Goal: Complete application form: Complete application form

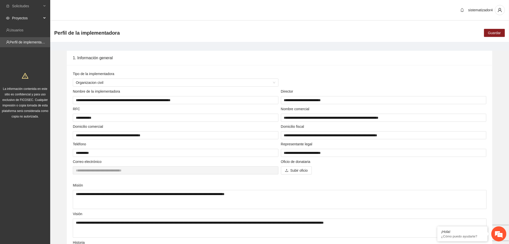
click at [22, 16] on span "Proyectos" at bounding box center [27, 18] width 30 height 10
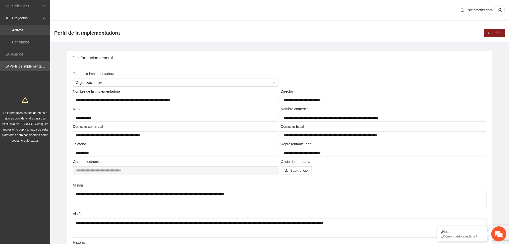
click at [21, 28] on link "Activos" at bounding box center [17, 30] width 11 height 4
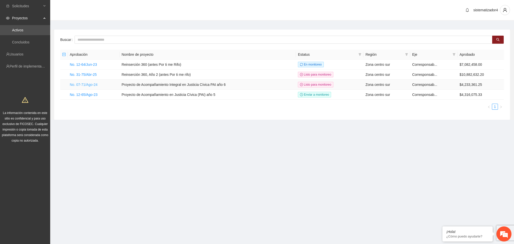
click at [91, 85] on link "No. 07-71/Ago-24" at bounding box center [84, 85] width 28 height 4
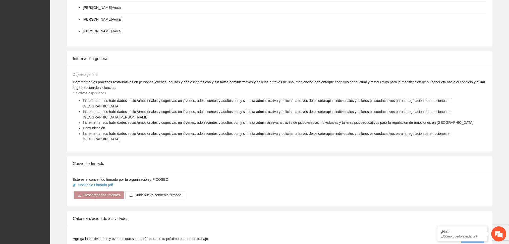
scroll to position [301, 0]
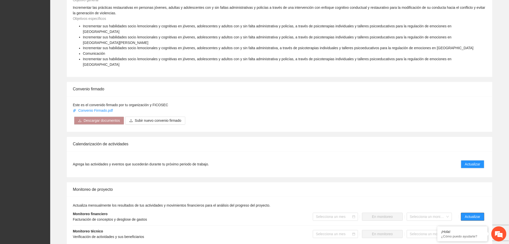
click at [473, 214] on span "Actualizar" at bounding box center [472, 217] width 15 height 6
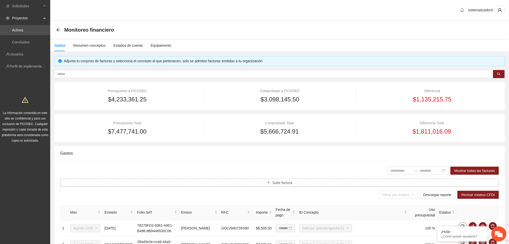
click at [280, 183] on span "Subir factura" at bounding box center [282, 183] width 20 height 6
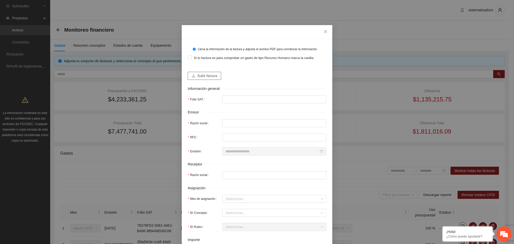
click at [209, 78] on span "Subir factura" at bounding box center [207, 76] width 20 height 6
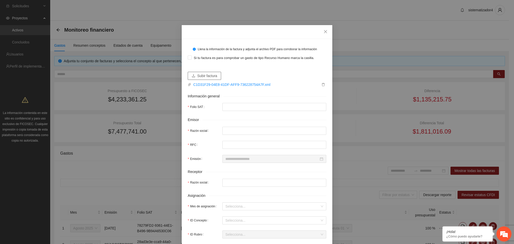
type input "**********"
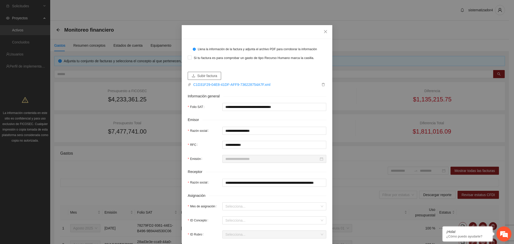
type input "**********"
click at [205, 73] on span "Subir factura" at bounding box center [207, 76] width 20 height 6
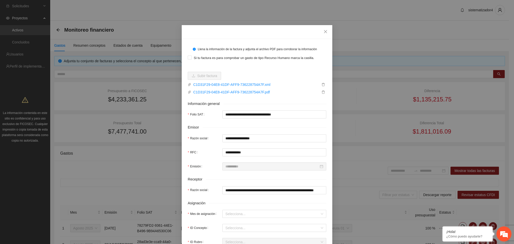
click at [250, 201] on div "Asignación" at bounding box center [257, 203] width 139 height 6
click at [230, 215] on input "Mes de asignación" at bounding box center [272, 214] width 94 height 8
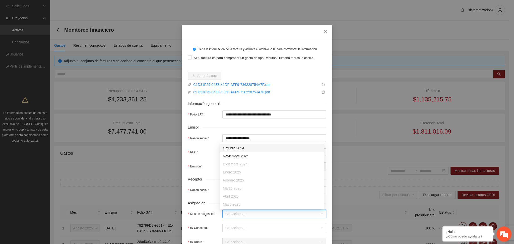
scroll to position [32, 0]
click at [237, 196] on div "Agosto 2025" at bounding box center [272, 197] width 98 height 6
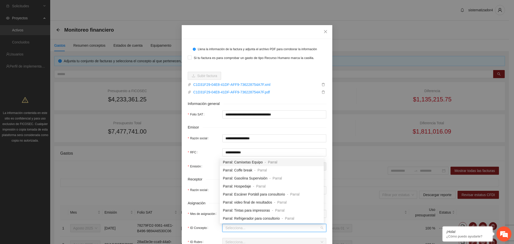
click at [238, 226] on input "ID Concepto" at bounding box center [272, 228] width 94 height 8
type input "****"
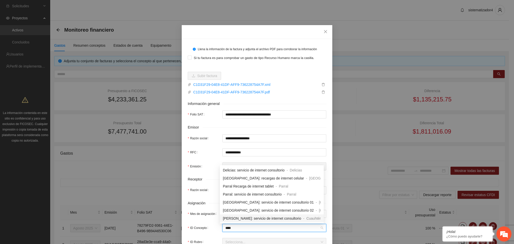
click at [256, 220] on span "Cuauhtémoc: servicio de internet consultorio" at bounding box center [262, 218] width 78 height 4
type input "***"
type input "*"
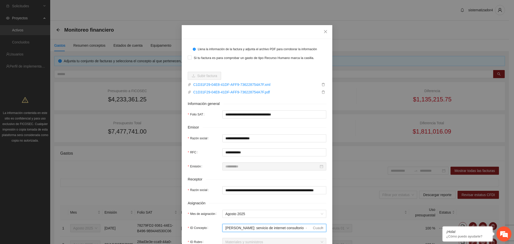
click at [284, 176] on div "Receptor" at bounding box center [257, 179] width 139 height 6
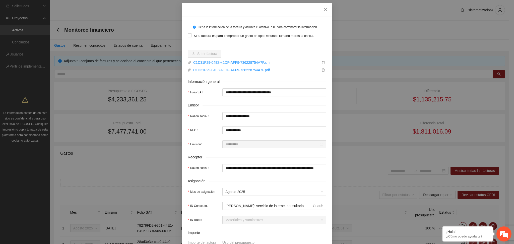
scroll to position [67, 0]
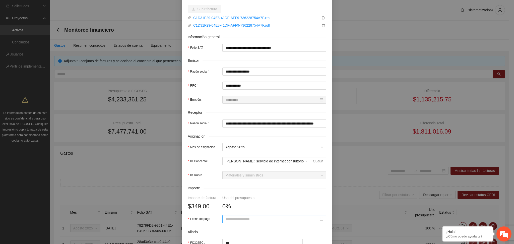
click at [242, 218] on input "Fecha de pago" at bounding box center [271, 219] width 93 height 6
type input "**********"
click at [230, 143] on span "button" at bounding box center [230, 142] width 3 height 3
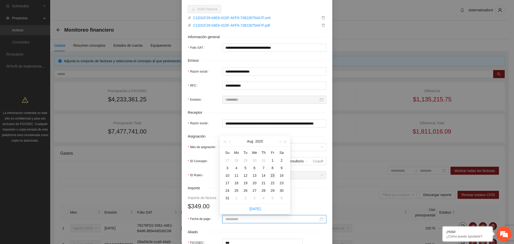
type input "**********"
click at [273, 174] on div "15" at bounding box center [273, 175] width 6 height 6
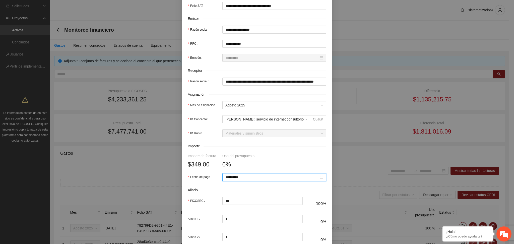
scroll to position [159, 0]
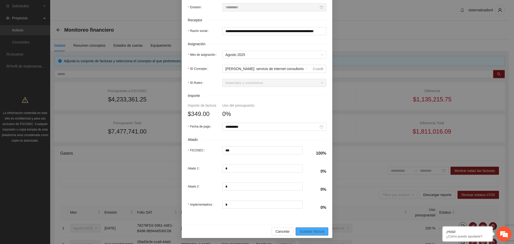
click at [311, 231] on span "Guardar factura" at bounding box center [312, 232] width 25 height 6
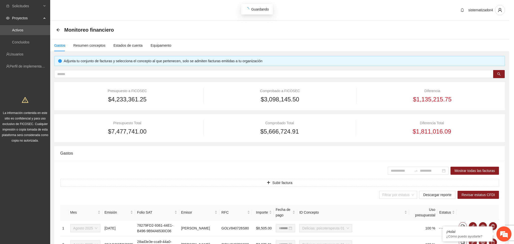
scroll to position [119, 0]
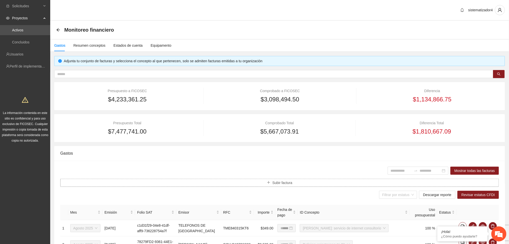
click at [300, 180] on button "Subir factura" at bounding box center [279, 183] width 439 height 8
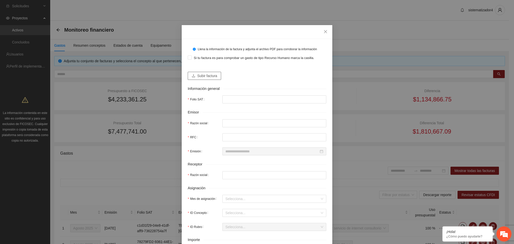
click at [208, 76] on span "Subir factura" at bounding box center [207, 76] width 20 height 6
click at [207, 77] on span "Subir factura" at bounding box center [207, 76] width 20 height 6
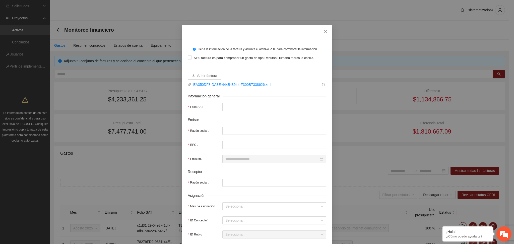
type input "**********"
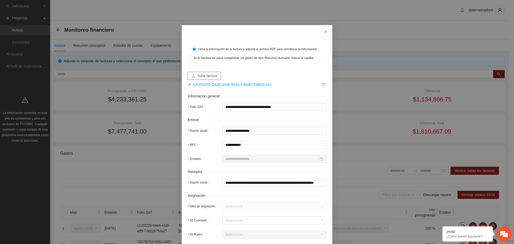
type input "**********"
click at [198, 76] on span "Subir factura" at bounding box center [207, 76] width 20 height 6
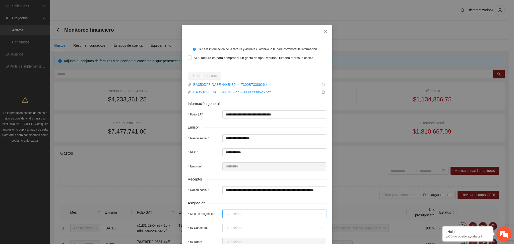
click at [235, 212] on input "Mes de asignación" at bounding box center [272, 214] width 94 height 8
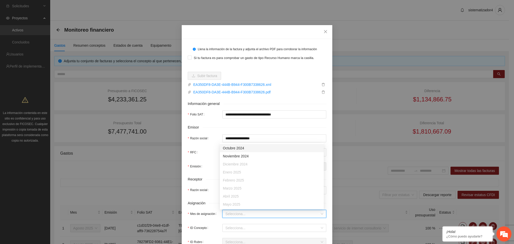
scroll to position [32, 0]
click at [244, 196] on div "Agosto 2025" at bounding box center [272, 197] width 98 height 6
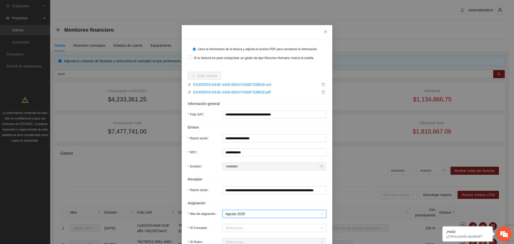
scroll to position [33, 0]
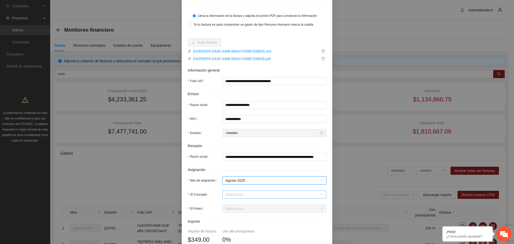
click at [242, 197] on input "ID Concepto" at bounding box center [272, 195] width 94 height 8
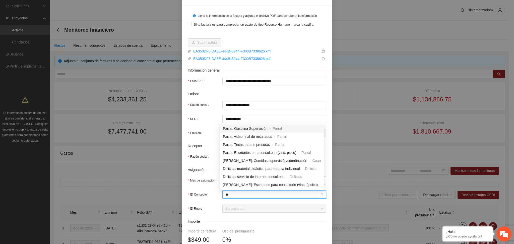
type input "*"
type input "****"
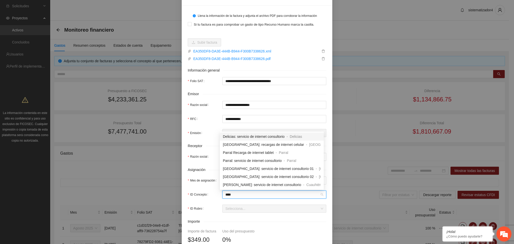
click at [246, 137] on span "Delicias: servicio de internet consultorio" at bounding box center [254, 137] width 62 height 4
type input "***"
type input "*"
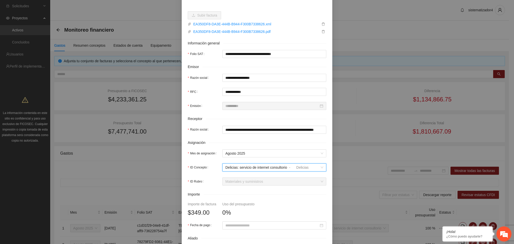
scroll to position [100, 0]
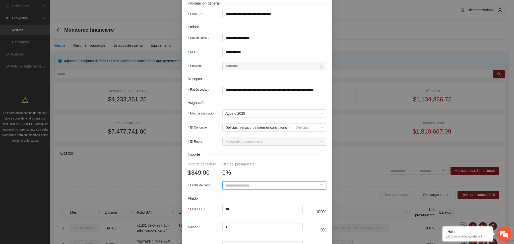
click at [235, 187] on input "Fecha de pago" at bounding box center [271, 186] width 93 height 6
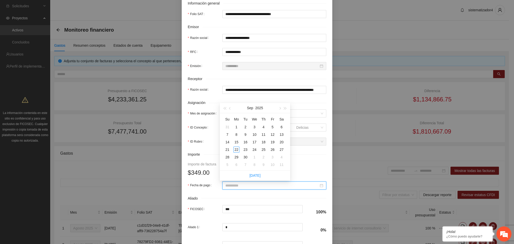
type input "**********"
click at [231, 110] on button "button" at bounding box center [230, 108] width 6 height 10
type input "**********"
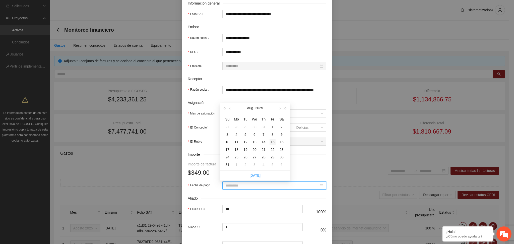
click at [275, 141] on div "15" at bounding box center [273, 142] width 6 height 6
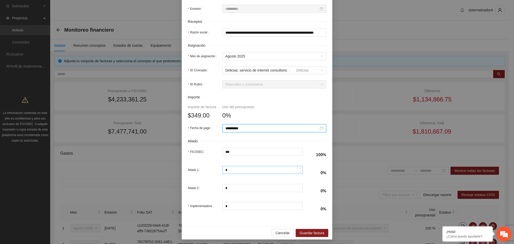
scroll to position [159, 0]
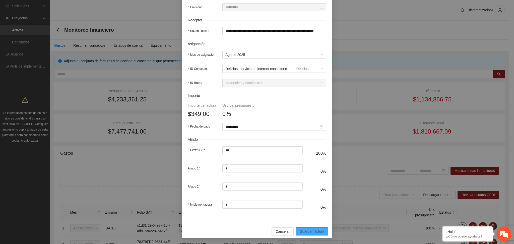
click at [308, 232] on span "Guardar factura" at bounding box center [312, 232] width 25 height 6
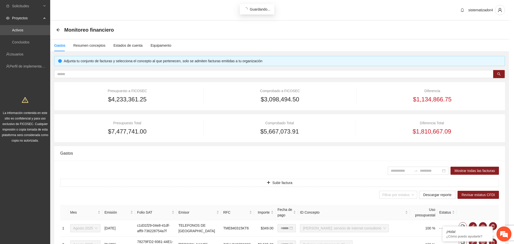
scroll to position [119, 0]
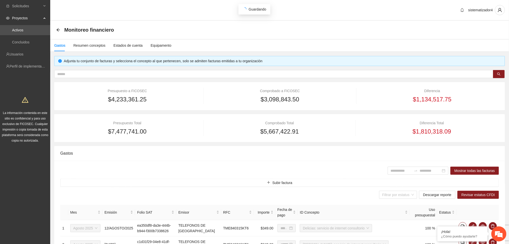
type input "**********"
click at [254, 183] on button "Subir factura" at bounding box center [279, 183] width 439 height 8
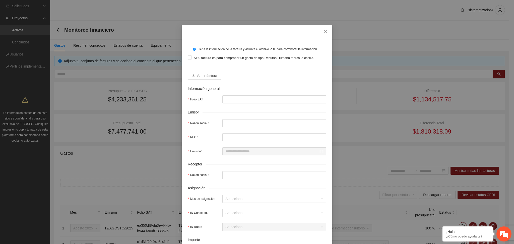
click at [214, 76] on span "Subir factura" at bounding box center [207, 76] width 20 height 6
click at [209, 71] on div "Subir factura" at bounding box center [257, 74] width 139 height 12
click at [209, 77] on span "Subir factura" at bounding box center [207, 76] width 20 height 6
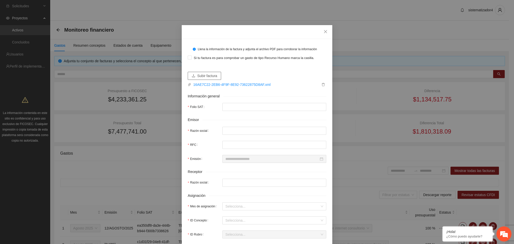
type input "**********"
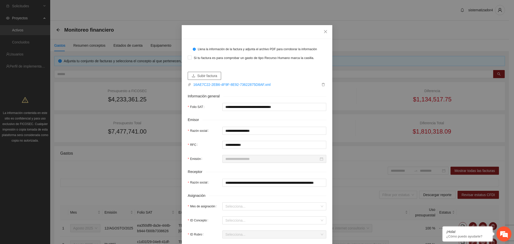
type input "**********"
click at [199, 77] on span "Subir factura" at bounding box center [207, 76] width 20 height 6
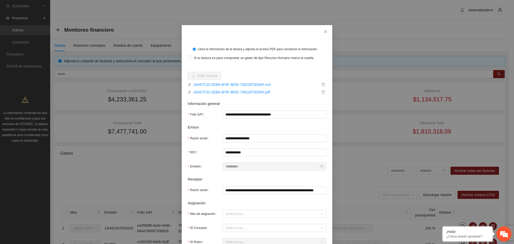
scroll to position [33, 0]
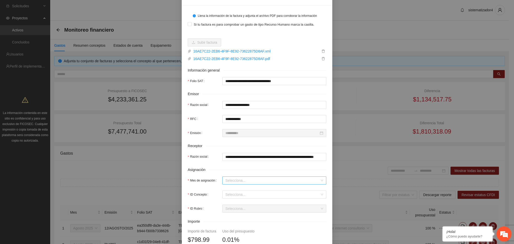
click at [247, 178] on input "Mes de asignación" at bounding box center [272, 181] width 94 height 8
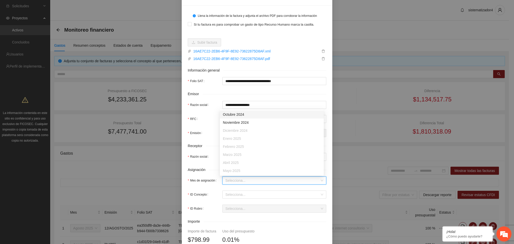
scroll to position [32, 0]
click at [239, 163] on div "Agosto 2025" at bounding box center [272, 163] width 98 height 6
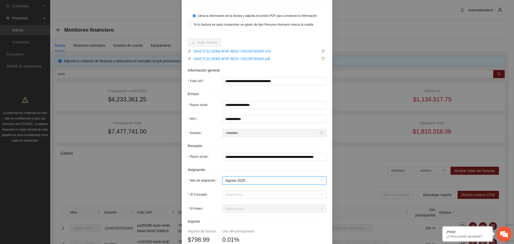
scroll to position [67, 0]
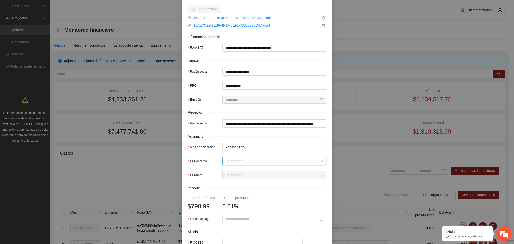
click at [232, 161] on input "ID Concepto" at bounding box center [272, 161] width 94 height 8
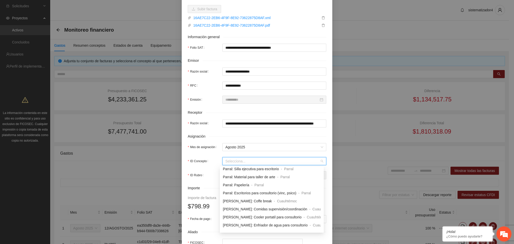
scroll to position [100, 0]
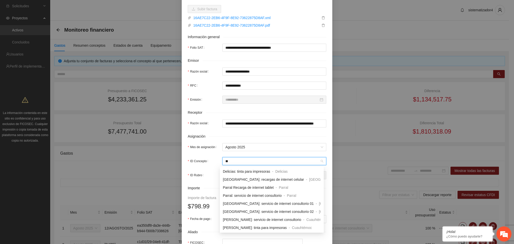
type input "***"
click at [256, 204] on span "Chihuahua: servicio de internet consultorio 01" at bounding box center [268, 204] width 91 height 4
type input "******"
type input "*"
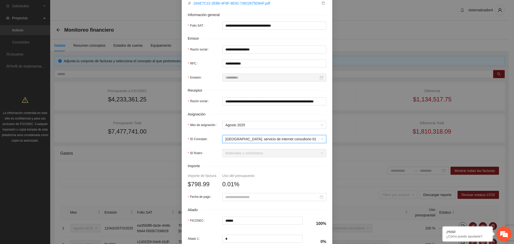
scroll to position [100, 0]
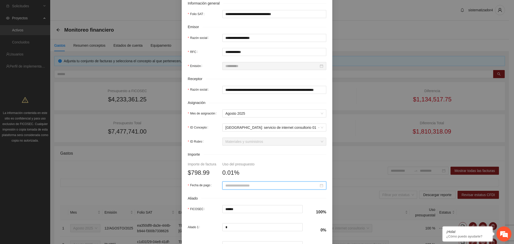
click at [264, 185] on input "Fecha de pago" at bounding box center [271, 186] width 93 height 6
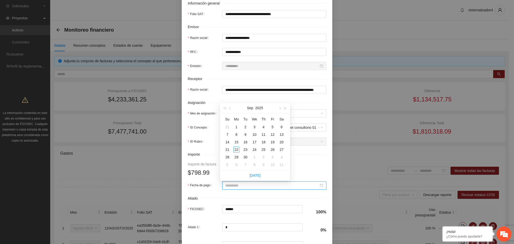
type input "**********"
click at [233, 109] on div "Sep 2025" at bounding box center [255, 108] width 44 height 10
click at [232, 109] on button "button" at bounding box center [230, 108] width 6 height 10
type input "**********"
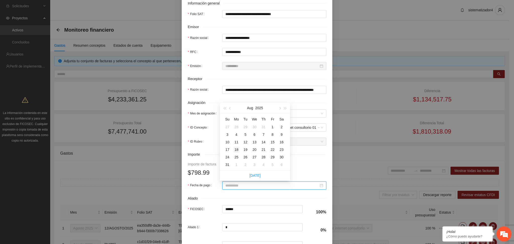
click at [238, 151] on div "18" at bounding box center [236, 150] width 6 height 6
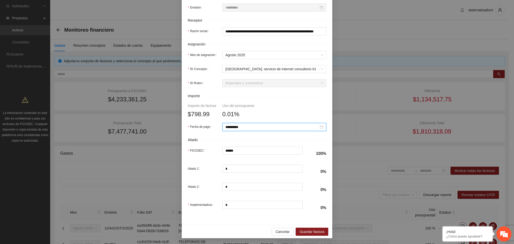
scroll to position [159, 0]
click at [309, 231] on span "Guardar factura" at bounding box center [312, 232] width 25 height 6
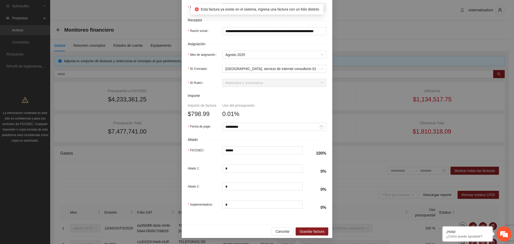
click at [283, 99] on form "**********" at bounding box center [257, 50] width 139 height 329
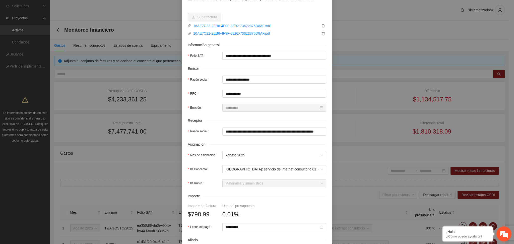
scroll to position [0, 0]
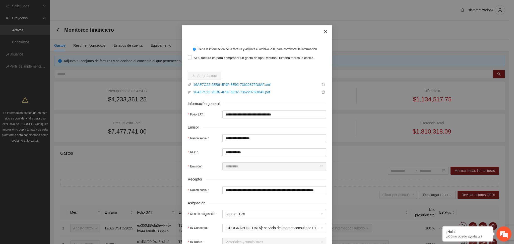
click at [326, 30] on span "Close" at bounding box center [326, 32] width 14 height 14
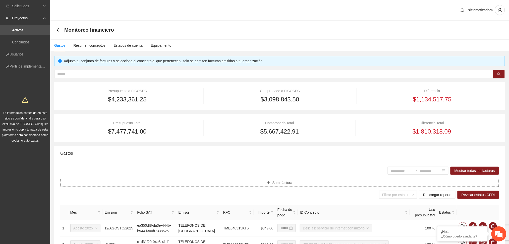
click at [287, 182] on span "Subir factura" at bounding box center [282, 183] width 20 height 6
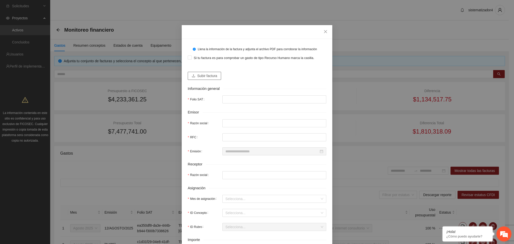
click at [210, 78] on span "Subir factura" at bounding box center [207, 76] width 20 height 6
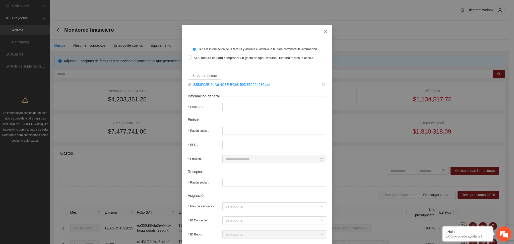
click at [201, 76] on span "Subir factura" at bounding box center [207, 76] width 20 height 6
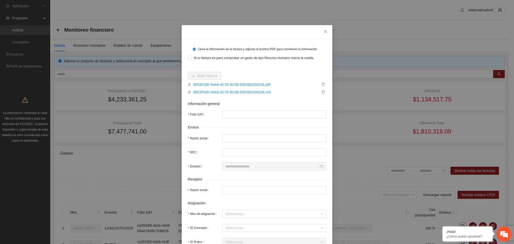
type input "**********"
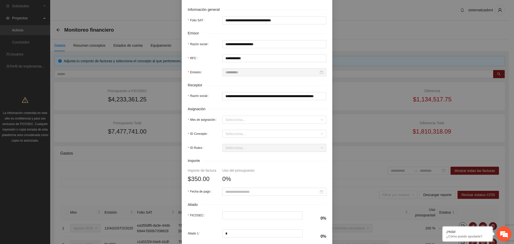
scroll to position [100, 0]
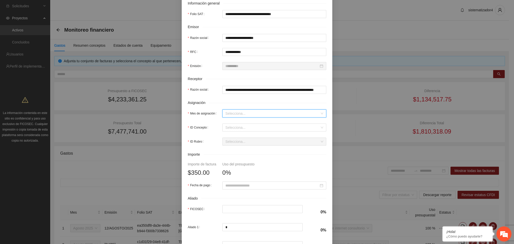
click at [271, 114] on input "Mes de asignación" at bounding box center [272, 114] width 94 height 8
click at [235, 173] on div "Agosto 2025" at bounding box center [272, 172] width 98 height 6
click at [242, 129] on input "ID Concepto" at bounding box center [272, 128] width 94 height 8
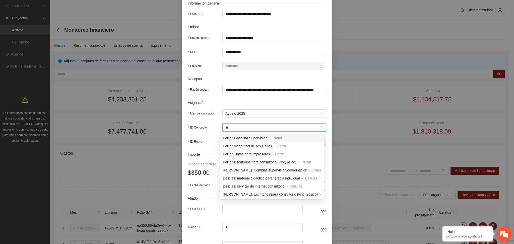
type input "***"
click at [254, 179] on span "Parral: servicio de internet consultorio" at bounding box center [252, 178] width 59 height 4
type input "***"
type input "*"
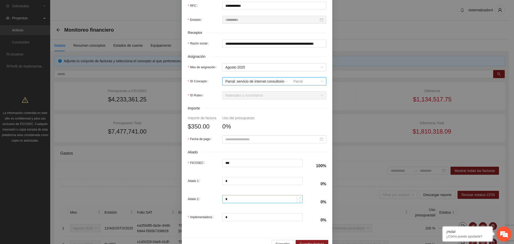
scroll to position [159, 0]
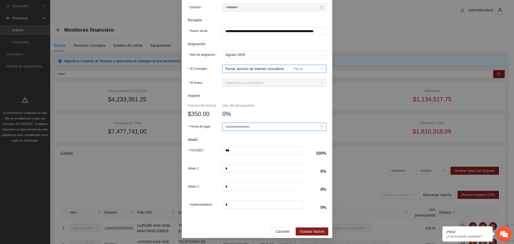
click at [233, 128] on input "Fecha de pago" at bounding box center [271, 127] width 93 height 6
click at [231, 137] on button "button" at bounding box center [230, 137] width 6 height 10
type input "**********"
click at [254, 164] on div "6" at bounding box center [255, 163] width 6 height 6
click at [309, 229] on span "Guardar factura" at bounding box center [312, 232] width 25 height 6
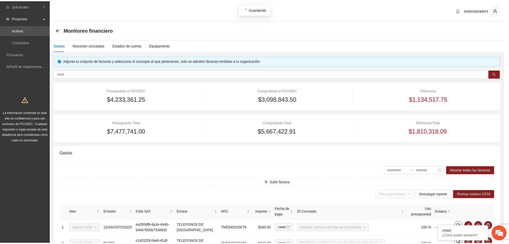
scroll to position [119, 0]
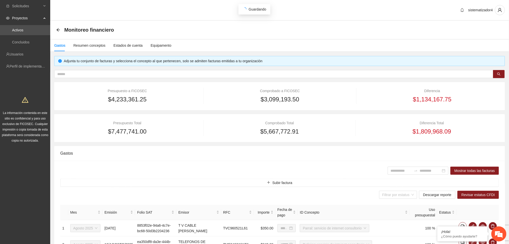
type input "**********"
click at [142, 68] on div "**********" at bounding box center [279, 236] width 451 height 361
click at [144, 73] on input "text" at bounding box center [271, 74] width 429 height 6
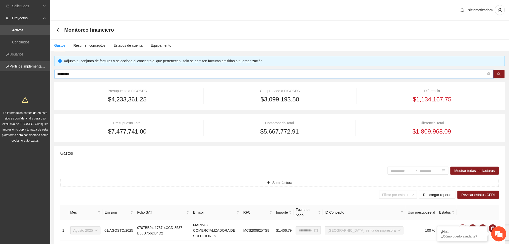
drag, startPoint x: 97, startPoint y: 73, endPoint x: 0, endPoint y: 61, distance: 97.6
click at [0, 61] on section "Solicitudes Proyectos Activos Concluidos Usuarios Perfil de implementadora La i…" at bounding box center [254, 229] width 509 height 458
type input "*"
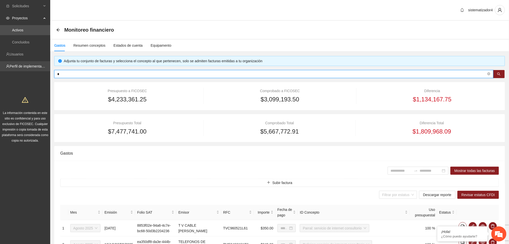
type input "**********"
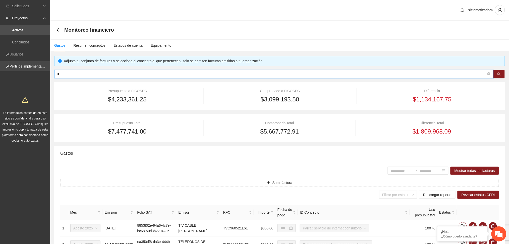
type input "**********"
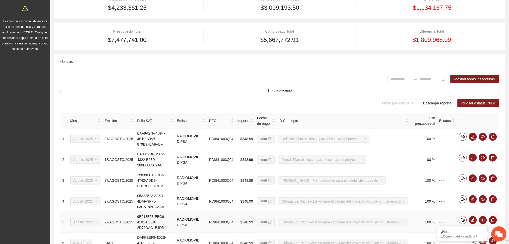
scroll to position [100, 0]
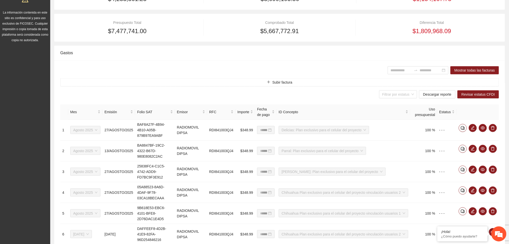
click at [95, 72] on div "Mostrar todas las facturas" at bounding box center [279, 70] width 439 height 8
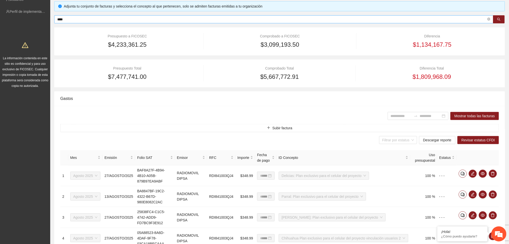
scroll to position [0, 0]
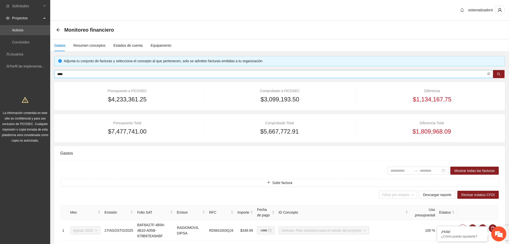
click at [144, 75] on input "****" at bounding box center [271, 74] width 429 height 6
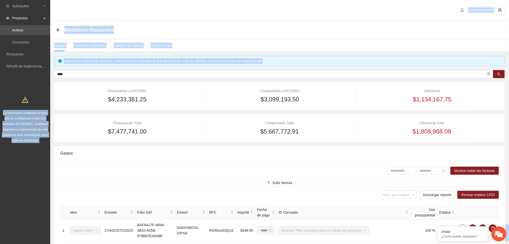
drag, startPoint x: 134, startPoint y: 77, endPoint x: 34, endPoint y: 75, distance: 100.2
click at [34, 75] on section "Solicitudes Proyectos Activos Concluidos Usuarios Perfil de implementadora La i…" at bounding box center [254, 233] width 509 height 467
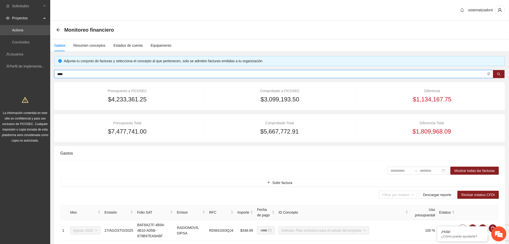
click at [76, 75] on input "****" at bounding box center [271, 74] width 429 height 6
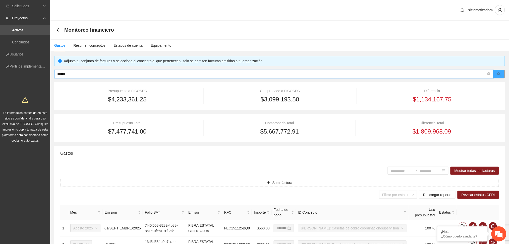
click at [496, 77] on button "button" at bounding box center [499, 74] width 12 height 8
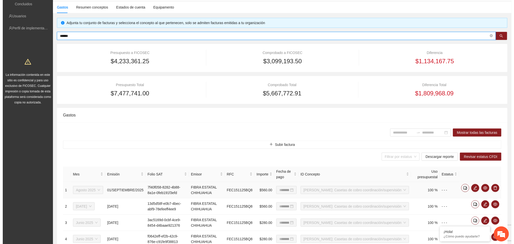
scroll to position [67, 0]
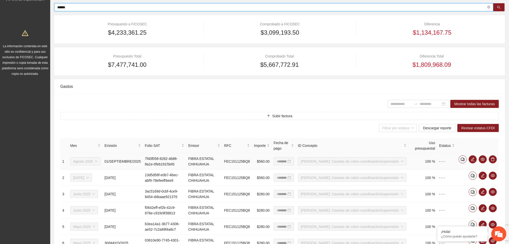
type input "******"
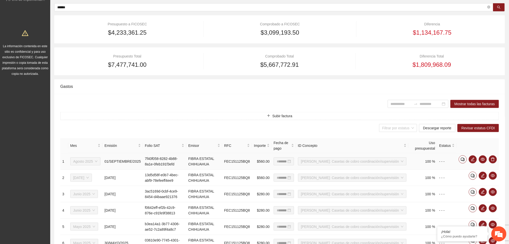
click at [241, 161] on td "FEC151125BQ8" at bounding box center [237, 161] width 30 height 16
click at [288, 113] on span "Subir factura" at bounding box center [282, 116] width 20 height 6
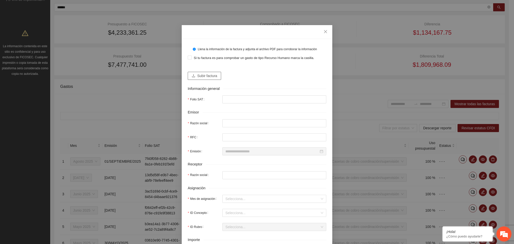
click at [212, 77] on span "Subir factura" at bounding box center [207, 76] width 20 height 6
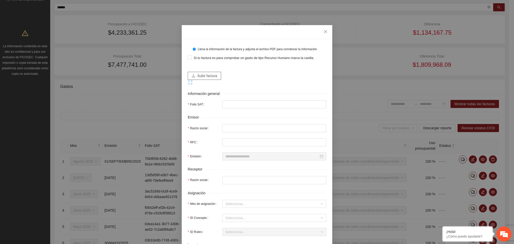
click at [206, 73] on span "Subir factura" at bounding box center [207, 76] width 20 height 6
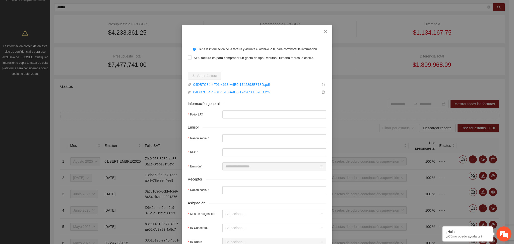
type input "**********"
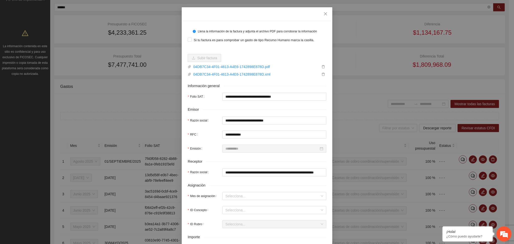
scroll to position [33, 0]
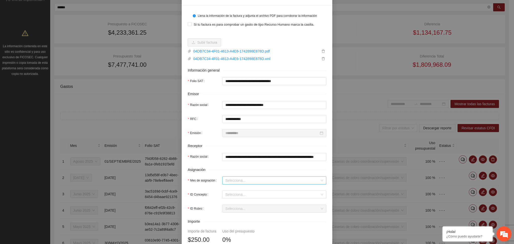
click at [249, 184] on input "Mes de asignación" at bounding box center [272, 181] width 94 height 8
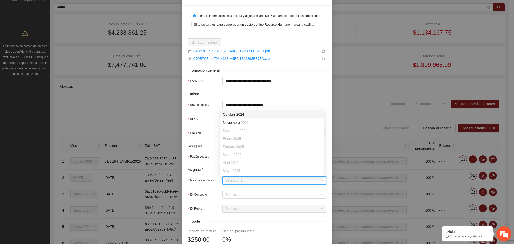
scroll to position [32, 0]
click at [239, 165] on div "Agosto 2025" at bounding box center [272, 163] width 98 height 6
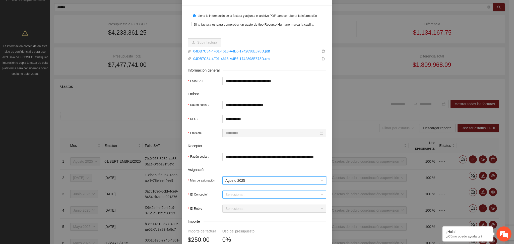
click at [238, 195] on input "ID Concepto" at bounding box center [272, 195] width 94 height 8
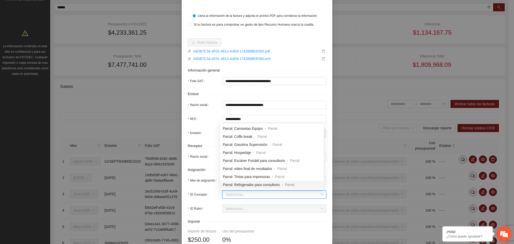
scroll to position [33, 0]
type input "*"
type input "***"
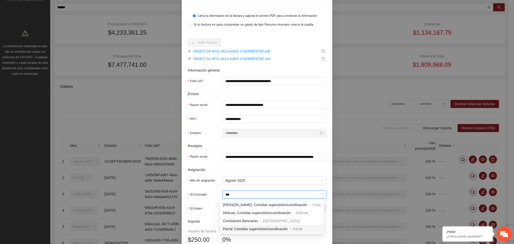
click at [237, 227] on span "Parral: Comidas supervisión/coordinación" at bounding box center [255, 229] width 65 height 4
type input "***"
type input "*"
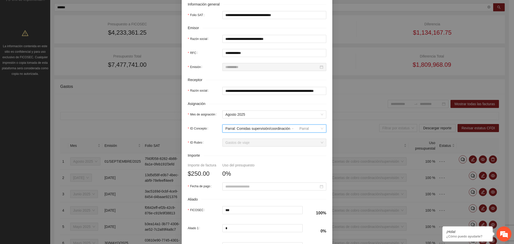
scroll to position [100, 0]
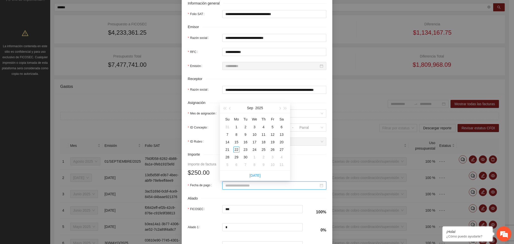
click at [246, 188] on input "Fecha de pago" at bounding box center [271, 186] width 93 height 6
type input "**********"
click at [230, 109] on span "button" at bounding box center [230, 108] width 3 height 3
type input "**********"
click at [262, 156] on div "28" at bounding box center [264, 157] width 6 height 6
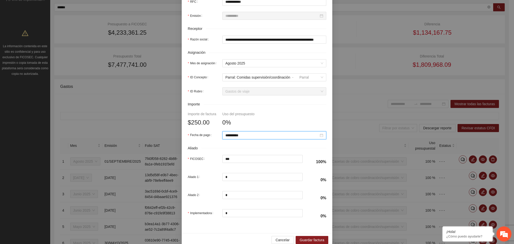
scroll to position [159, 0]
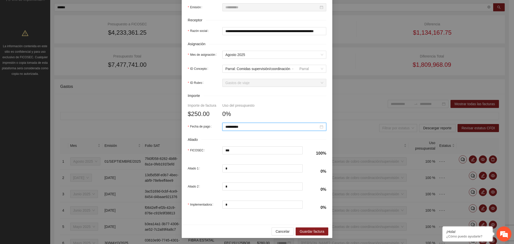
click at [307, 227] on div "Cancelar Guardar factura" at bounding box center [257, 231] width 151 height 13
click at [307, 229] on span "Guardar factura" at bounding box center [312, 232] width 25 height 6
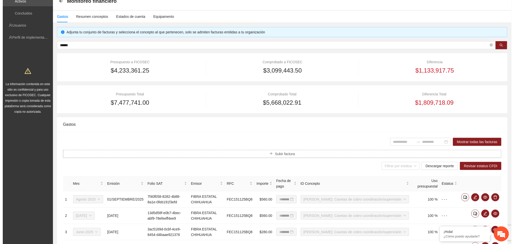
scroll to position [0, 0]
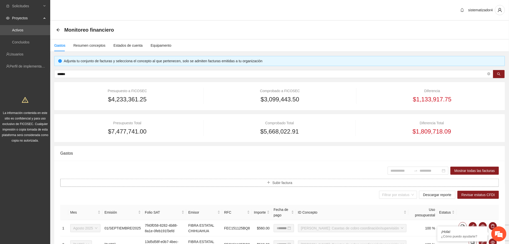
click at [286, 179] on button "Subir factura" at bounding box center [279, 183] width 439 height 8
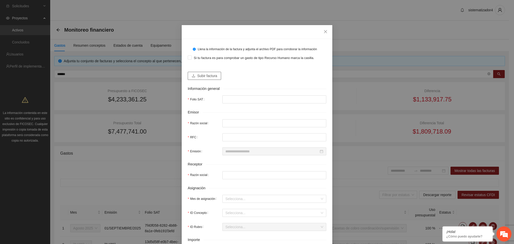
click at [201, 80] on button "Subir factura" at bounding box center [204, 76] width 33 height 8
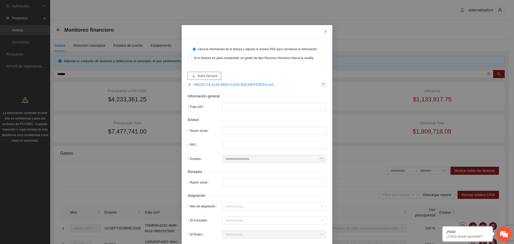
type input "**********"
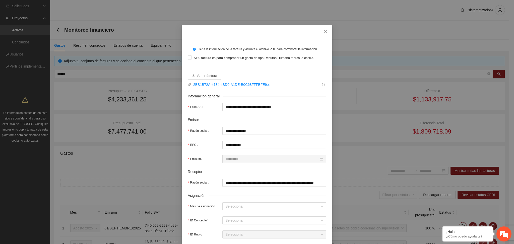
click at [198, 77] on span "Subir factura" at bounding box center [207, 76] width 20 height 6
click at [324, 31] on icon "close" at bounding box center [326, 32] width 4 height 4
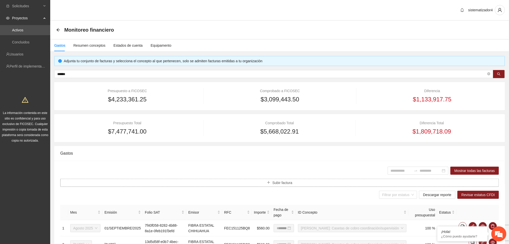
click at [280, 184] on span "Subir factura" at bounding box center [282, 183] width 20 height 6
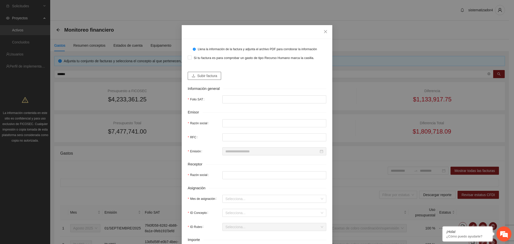
click at [199, 73] on button "Subir factura" at bounding box center [204, 76] width 33 height 8
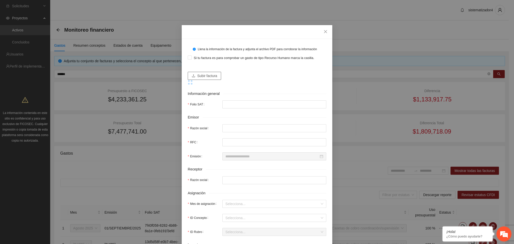
click at [211, 75] on span "Subir factura" at bounding box center [207, 76] width 20 height 6
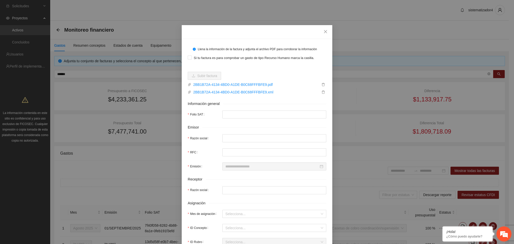
type input "**********"
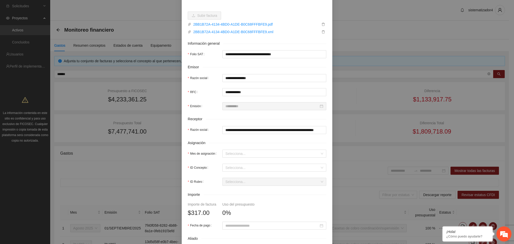
scroll to position [67, 0]
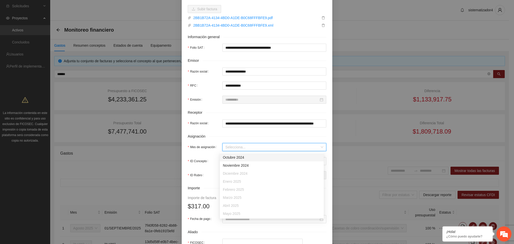
click at [242, 149] on input "Mes de asignación" at bounding box center [272, 147] width 94 height 8
click at [237, 211] on div "Septiembre 2025" at bounding box center [272, 214] width 98 height 6
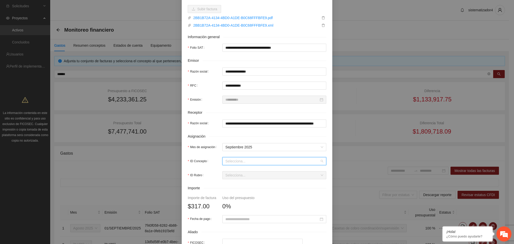
click at [235, 158] on input "ID Concepto" at bounding box center [272, 161] width 94 height 8
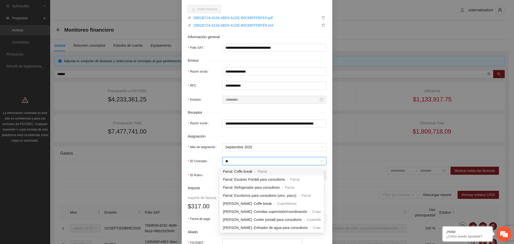
type input "***"
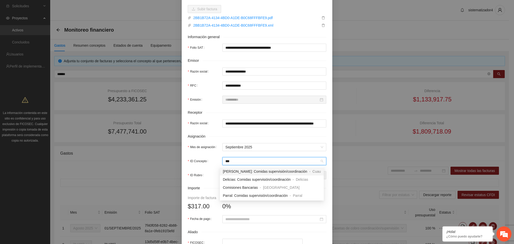
click at [313, 172] on span "Cuauhtémoc" at bounding box center [323, 171] width 20 height 4
type input "***"
type input "*"
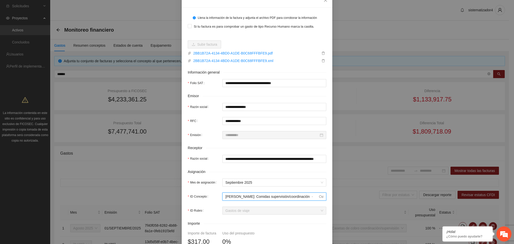
scroll to position [0, 0]
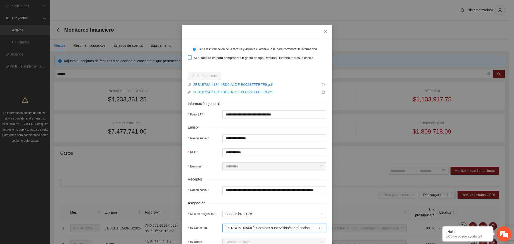
click at [195, 60] on span "Si tu factura es para comprobar un gasto de tipo Recurso Humano marca la casill…" at bounding box center [254, 57] width 125 height 5
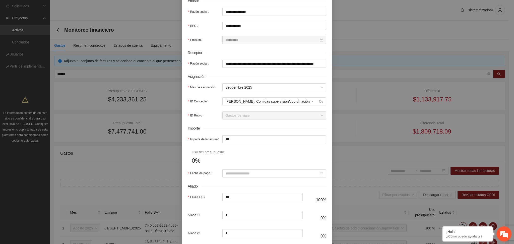
scroll to position [134, 0]
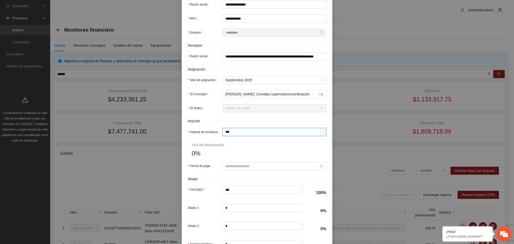
drag, startPoint x: 246, startPoint y: 132, endPoint x: 196, endPoint y: 121, distance: 51.1
click at [196, 124] on form "**********" at bounding box center [257, 82] width 139 height 343
type input "*"
type input "**"
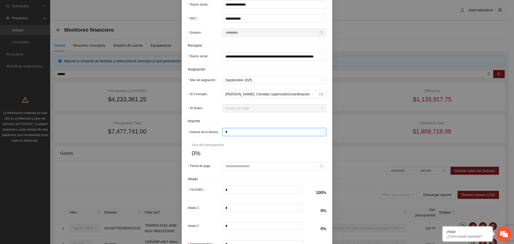
type input "**"
type input "***"
click at [241, 169] on input "Fecha de pago" at bounding box center [271, 166] width 93 height 6
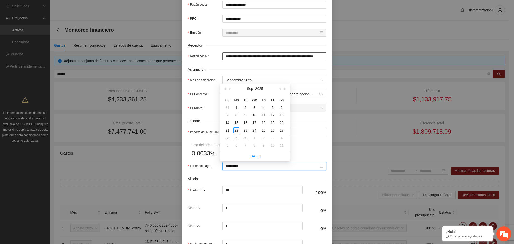
type input "**********"
click at [297, 140] on form "**********" at bounding box center [257, 82] width 139 height 343
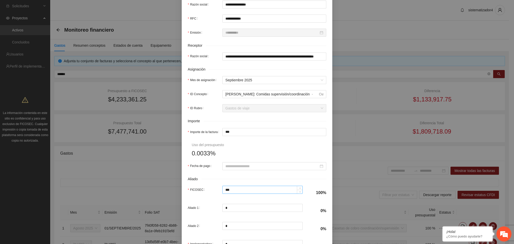
scroll to position [173, 0]
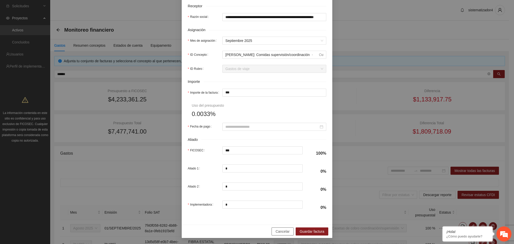
click at [282, 227] on button "Cancelar" at bounding box center [283, 231] width 22 height 8
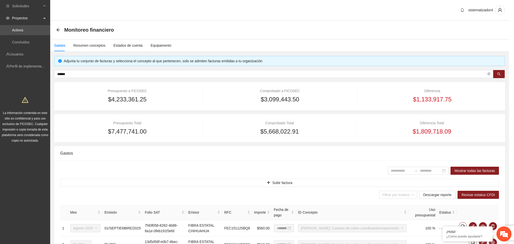
scroll to position [133, 0]
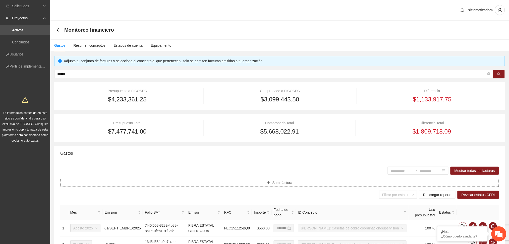
click at [278, 184] on span "Subir factura" at bounding box center [282, 183] width 20 height 6
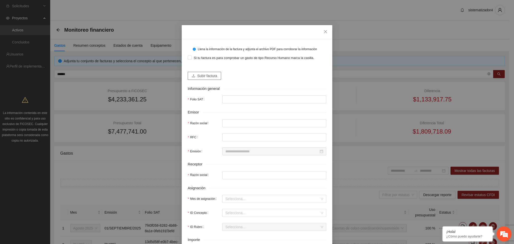
click at [197, 74] on span "Subir factura" at bounding box center [207, 76] width 20 height 6
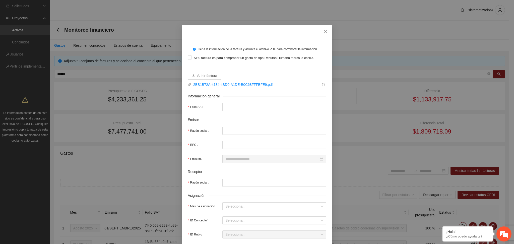
click at [205, 74] on span "Subir factura" at bounding box center [207, 76] width 20 height 6
click at [323, 84] on span "delete" at bounding box center [324, 85] width 6 height 4
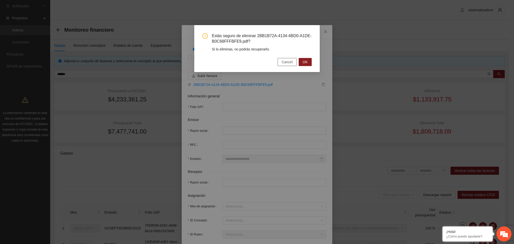
click at [296, 65] on button "Cancel" at bounding box center [287, 62] width 19 height 8
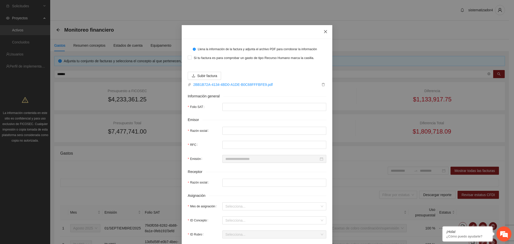
click at [324, 31] on icon "close" at bounding box center [326, 32] width 4 height 4
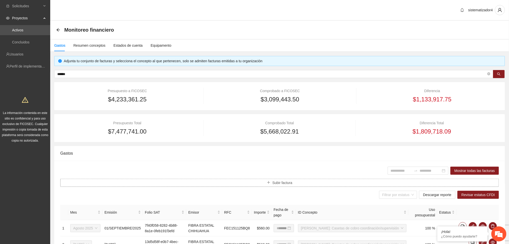
click at [264, 186] on button "Subir factura" at bounding box center [279, 183] width 439 height 8
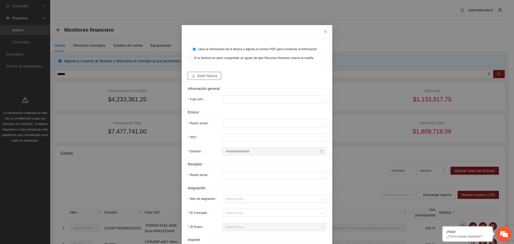
click at [211, 77] on span "Subir factura" at bounding box center [207, 76] width 20 height 6
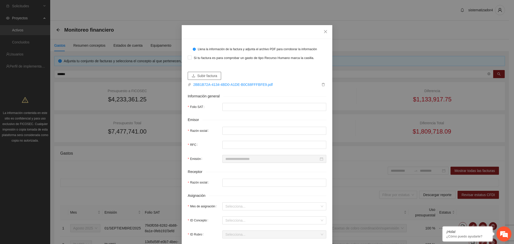
click at [214, 77] on span "Subir factura" at bounding box center [207, 76] width 20 height 6
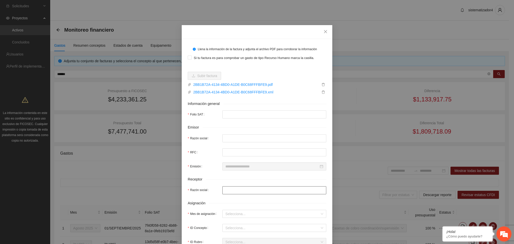
type input "**********"
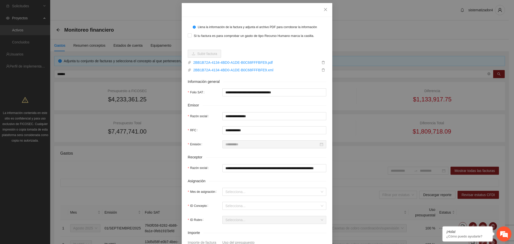
scroll to position [33, 0]
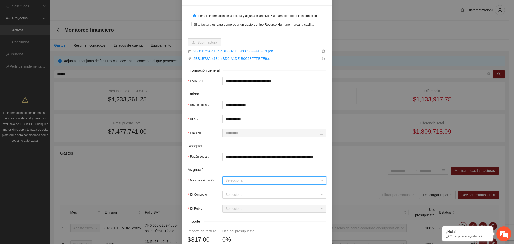
click at [241, 181] on input "Mes de asignación" at bounding box center [272, 181] width 94 height 8
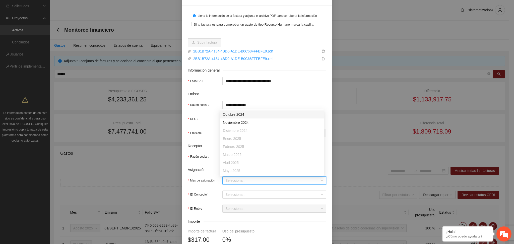
scroll to position [32, 0]
click at [238, 162] on div "Agosto 2025" at bounding box center [272, 163] width 98 height 6
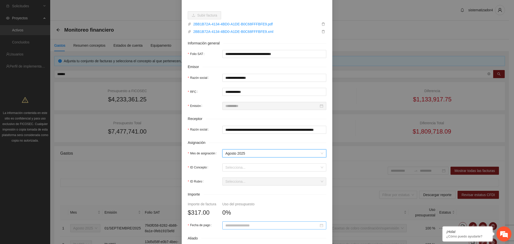
scroll to position [100, 0]
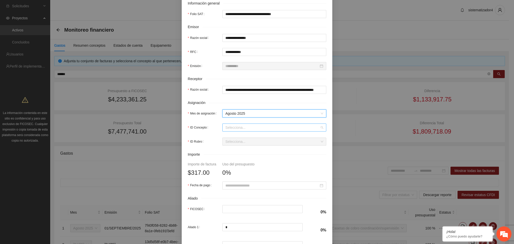
click at [245, 126] on input "ID Concepto" at bounding box center [272, 128] width 94 height 8
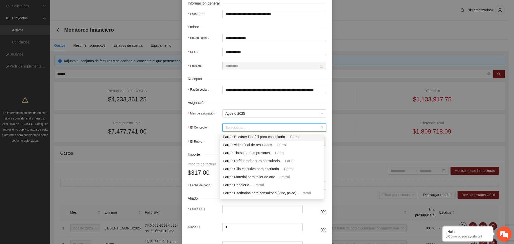
scroll to position [67, 0]
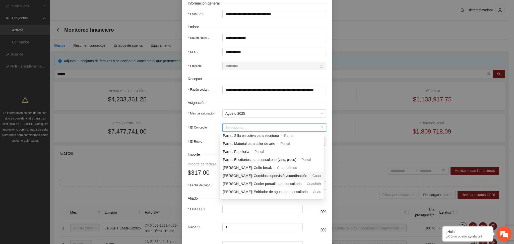
click at [259, 177] on span "Cuauhtémoc: Comidas supervisión/coordinación" at bounding box center [265, 176] width 84 height 4
type input "***"
type input "*"
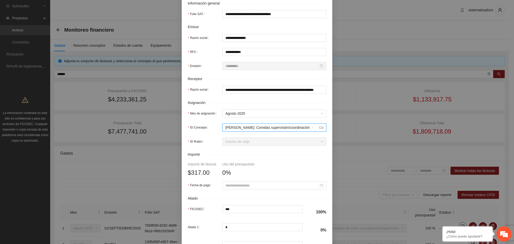
scroll to position [159, 0]
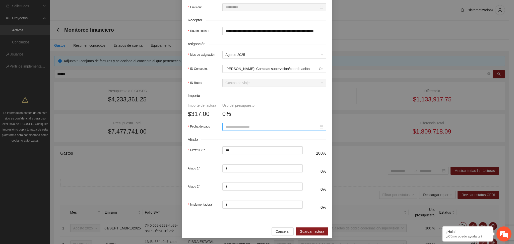
click at [258, 123] on div at bounding box center [274, 127] width 104 height 8
click at [231, 138] on span "button" at bounding box center [230, 137] width 3 height 3
type input "**********"
click at [227, 193] on div "31" at bounding box center [227, 194] width 6 height 6
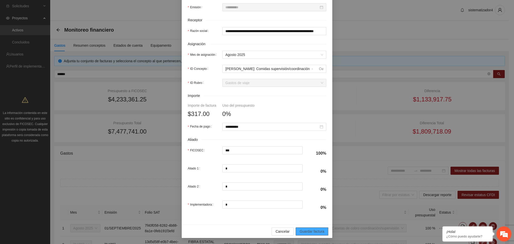
click at [308, 231] on span "Guardar factura" at bounding box center [312, 232] width 25 height 6
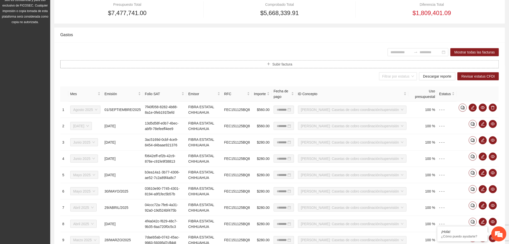
scroll to position [177, 0]
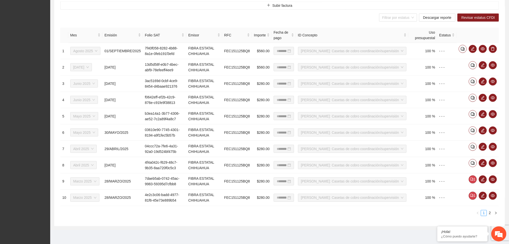
click at [255, 228] on div "**********" at bounding box center [279, 54] width 459 height 351
click at [372, 211] on ul "1 2" at bounding box center [279, 213] width 439 height 6
click at [257, 223] on div "**********" at bounding box center [279, 104] width 451 height 243
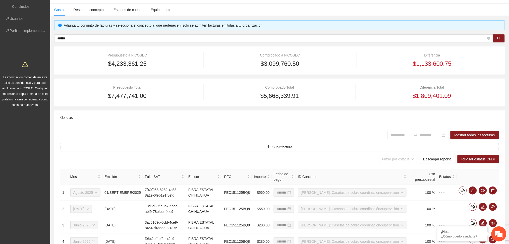
scroll to position [0, 0]
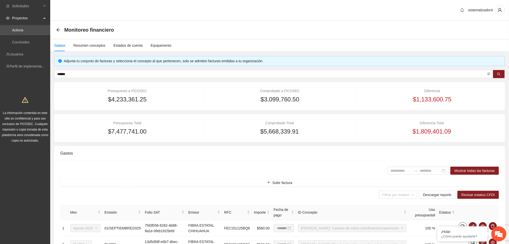
click at [23, 21] on span "Proyectos" at bounding box center [27, 18] width 30 height 10
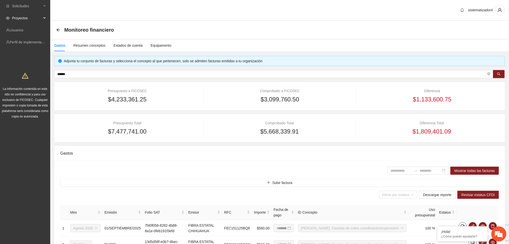
click at [23, 21] on span "Proyectos" at bounding box center [27, 18] width 30 height 10
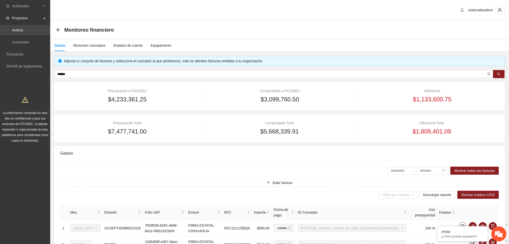
click at [19, 31] on link "Activos" at bounding box center [17, 30] width 11 height 4
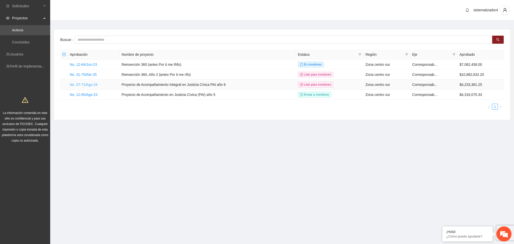
click at [91, 84] on link "No. 07-71/Ago-24" at bounding box center [84, 85] width 28 height 4
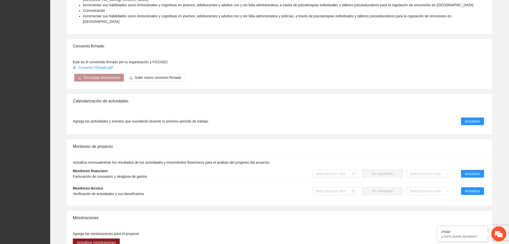
scroll to position [402, 0]
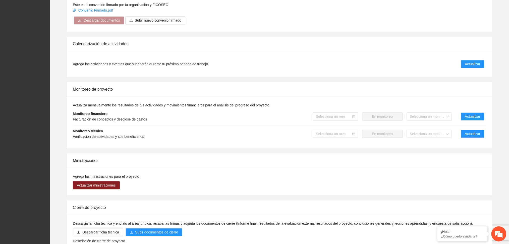
click at [476, 57] on li "Agrega las actividades y eventos que sucederán durante tu próximo periodo de tr…" at bounding box center [279, 64] width 413 height 14
click at [474, 61] on span "Actualizar" at bounding box center [472, 64] width 15 height 6
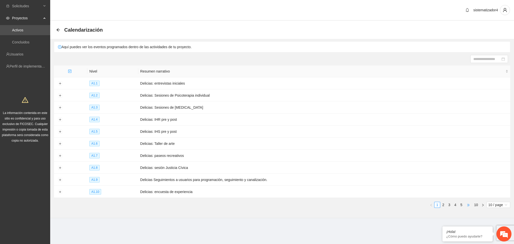
click at [467, 206] on span "•••" at bounding box center [468, 205] width 8 height 6
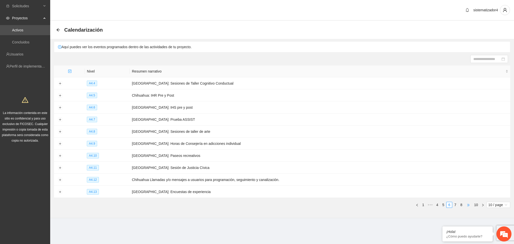
click at [467, 206] on span "•••" at bounding box center [468, 205] width 8 height 6
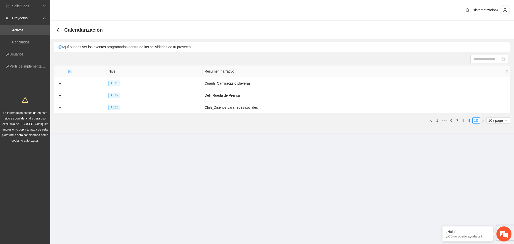
click at [462, 122] on link "8" at bounding box center [464, 121] width 6 height 6
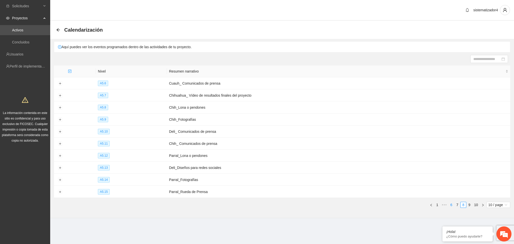
click at [451, 206] on link "6" at bounding box center [452, 205] width 6 height 6
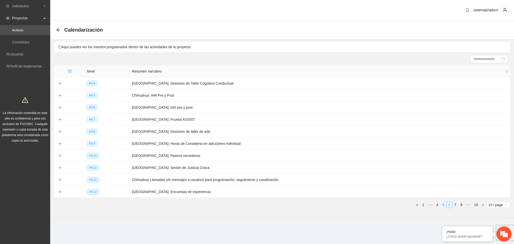
click at [442, 207] on link "5" at bounding box center [444, 205] width 6 height 6
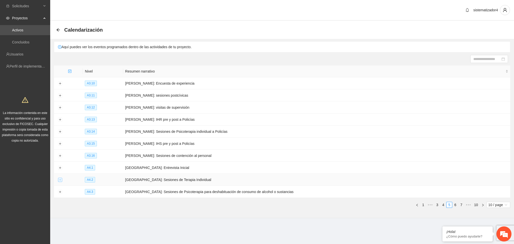
click at [59, 179] on button "Expand row" at bounding box center [60, 180] width 4 height 4
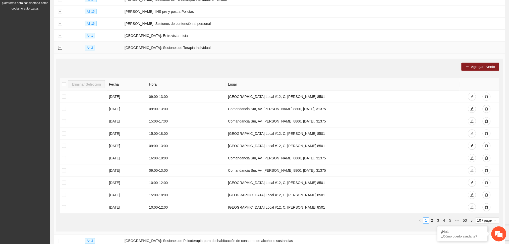
scroll to position [134, 0]
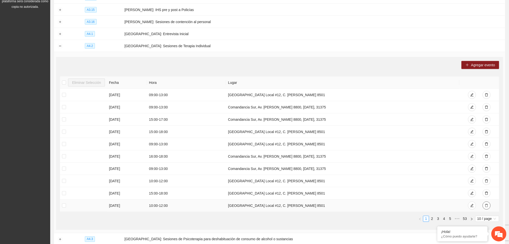
click at [486, 207] on icon "delete" at bounding box center [487, 206] width 4 height 4
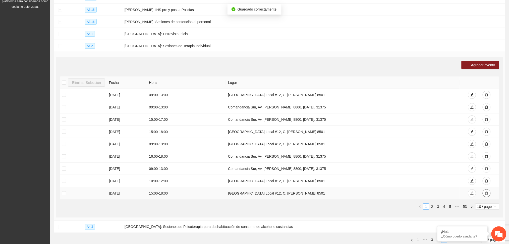
click at [487, 194] on icon "delete" at bounding box center [487, 194] width 4 height 4
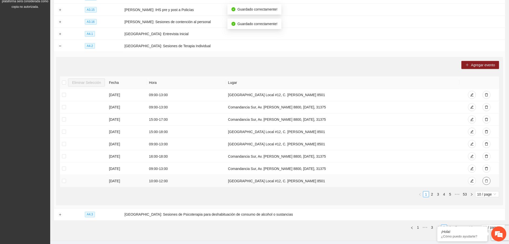
click at [488, 183] on icon "delete" at bounding box center [487, 181] width 4 height 4
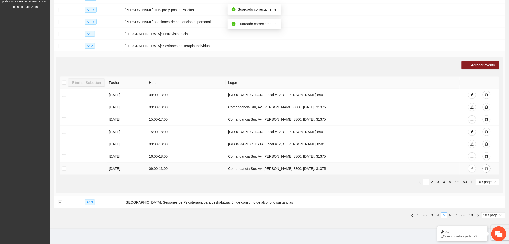
click at [485, 168] on icon "delete" at bounding box center [487, 169] width 4 height 4
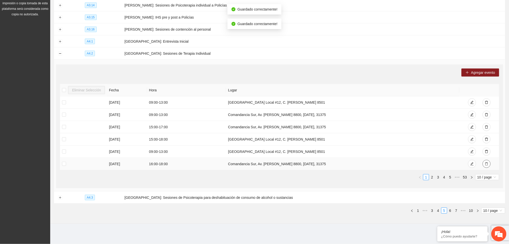
click at [485, 164] on icon "delete" at bounding box center [486, 163] width 3 height 3
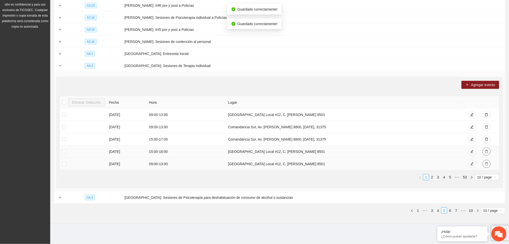
click at [487, 153] on icon "delete" at bounding box center [486, 151] width 3 height 3
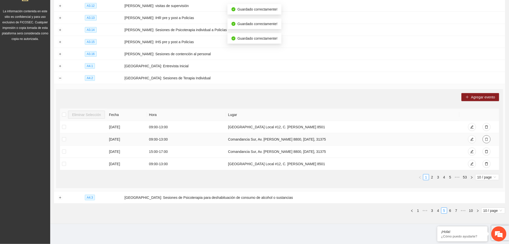
click at [488, 140] on button "button" at bounding box center [487, 139] width 8 height 8
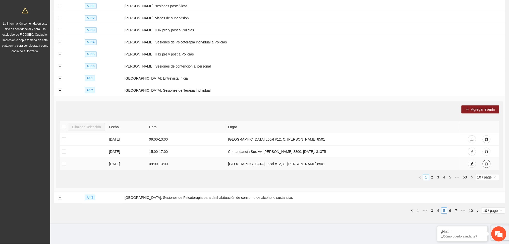
click at [487, 165] on icon "delete" at bounding box center [487, 164] width 4 height 4
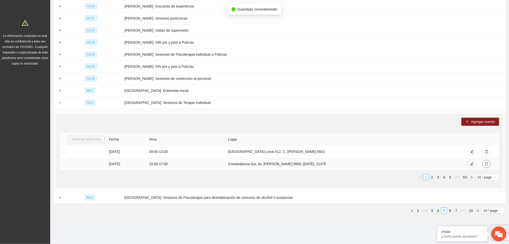
click at [486, 164] on icon "delete" at bounding box center [487, 164] width 4 height 4
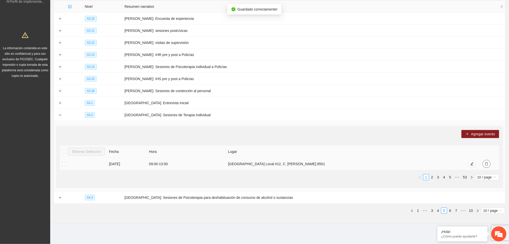
click at [486, 164] on icon "delete" at bounding box center [487, 164] width 4 height 4
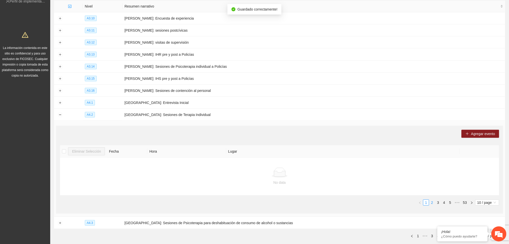
click at [432, 204] on link "2" at bounding box center [432, 203] width 6 height 6
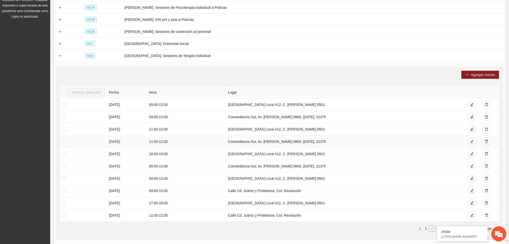
scroll to position [165, 0]
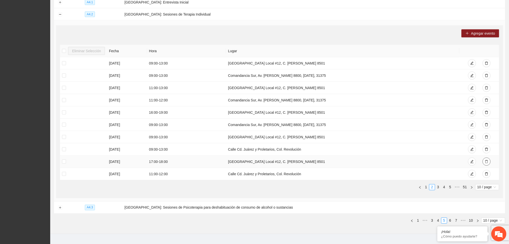
click at [487, 164] on button "button" at bounding box center [487, 162] width 8 height 8
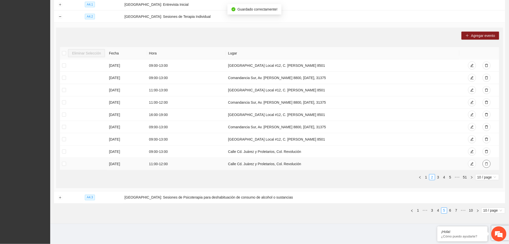
click at [486, 164] on icon "delete" at bounding box center [487, 164] width 4 height 4
click at [489, 164] on button "button" at bounding box center [487, 164] width 8 height 8
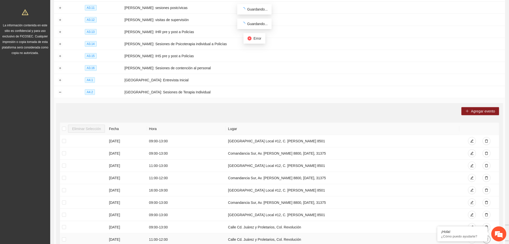
scroll to position [30, 0]
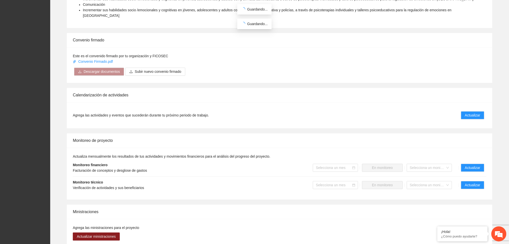
scroll to position [402, 0]
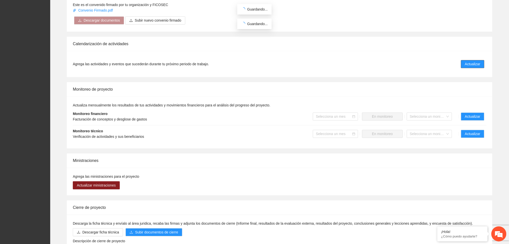
click at [479, 61] on span "Actualizar" at bounding box center [472, 64] width 15 height 6
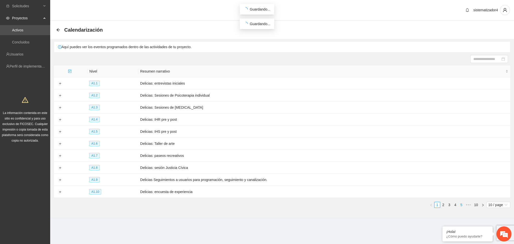
click at [461, 206] on link "5" at bounding box center [462, 205] width 6 height 6
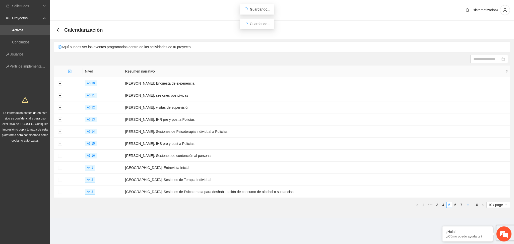
click at [464, 206] on span "•••" at bounding box center [468, 205] width 8 height 6
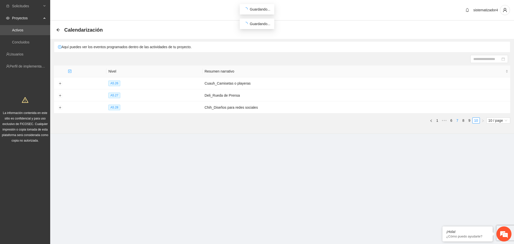
click at [457, 122] on link "7" at bounding box center [458, 121] width 6 height 6
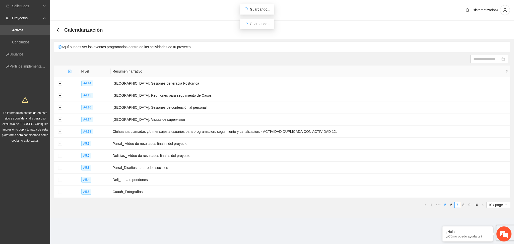
click at [445, 206] on link "5" at bounding box center [446, 205] width 6 height 6
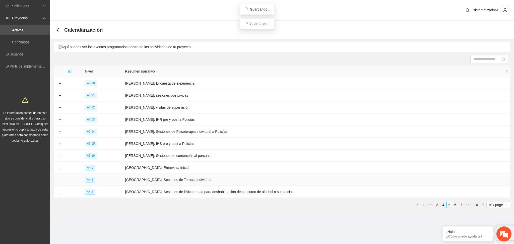
click at [61, 183] on td at bounding box center [60, 180] width 12 height 12
click at [61, 181] on button "Expand row" at bounding box center [60, 180] width 4 height 4
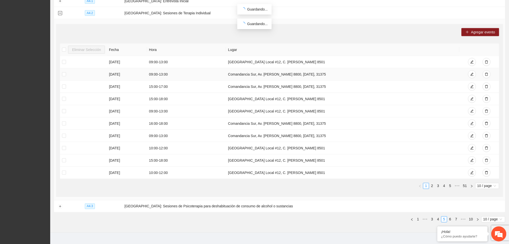
scroll to position [167, 0]
click at [486, 62] on icon "delete" at bounding box center [487, 62] width 4 height 4
click at [487, 173] on icon "delete" at bounding box center [487, 172] width 4 height 4
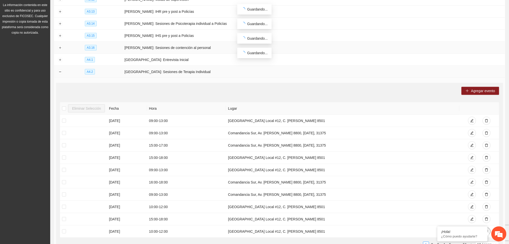
scroll to position [100, 0]
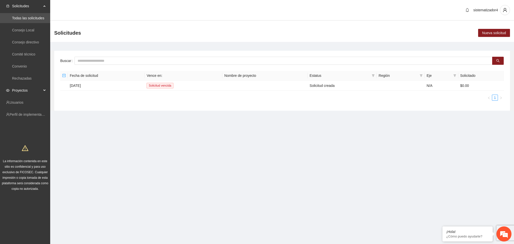
click at [19, 91] on span "Proyectos" at bounding box center [27, 90] width 30 height 10
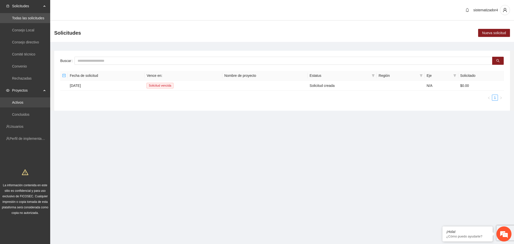
click at [20, 102] on link "Activos" at bounding box center [17, 102] width 11 height 4
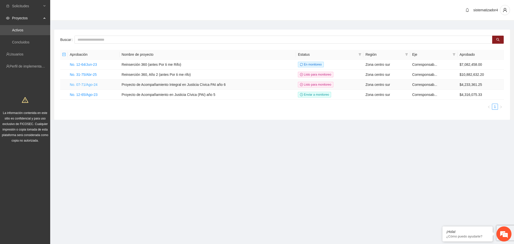
click at [71, 84] on link "No. 07-71/Ago-24" at bounding box center [84, 85] width 28 height 4
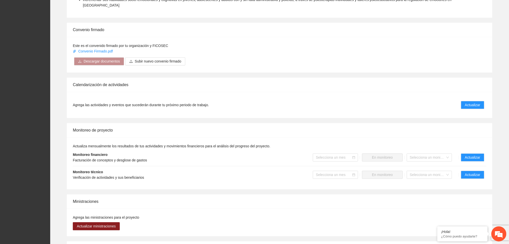
scroll to position [368, 0]
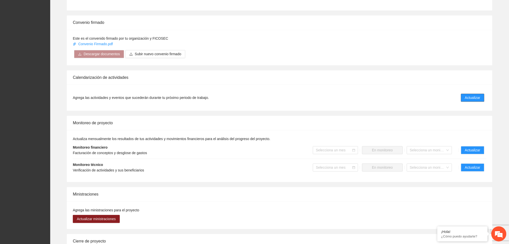
click at [463, 94] on button "Actualizar" at bounding box center [472, 98] width 23 height 8
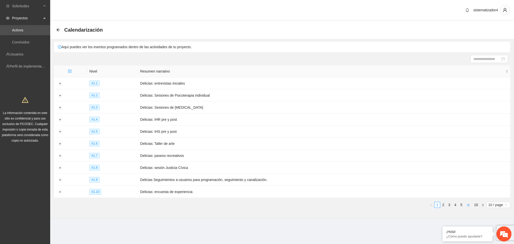
click at [469, 206] on span "•••" at bounding box center [468, 205] width 8 height 6
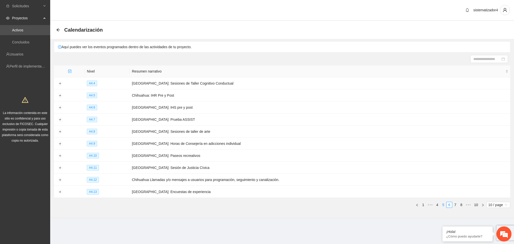
click at [442, 206] on link "5" at bounding box center [444, 205] width 6 height 6
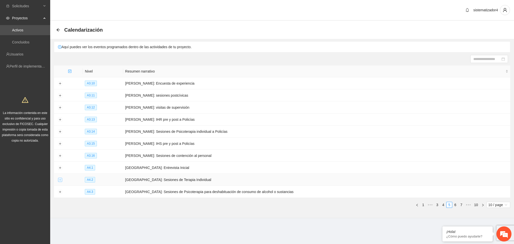
click at [59, 181] on button "Expand row" at bounding box center [60, 180] width 4 height 4
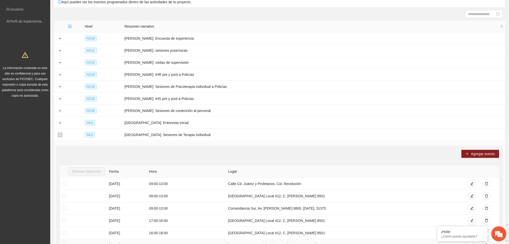
scroll to position [134, 0]
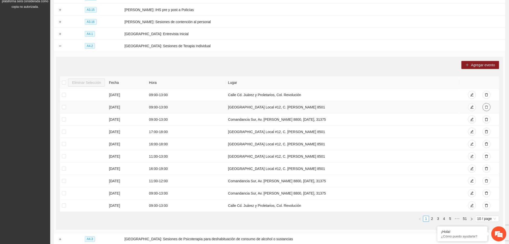
click at [487, 108] on icon "delete" at bounding box center [487, 107] width 4 height 4
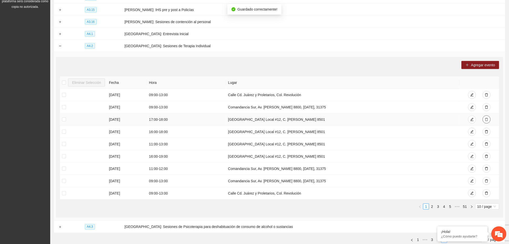
click at [487, 121] on icon "delete" at bounding box center [487, 120] width 4 height 4
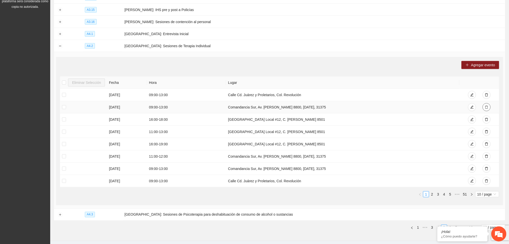
click at [487, 109] on icon "delete" at bounding box center [487, 107] width 4 height 4
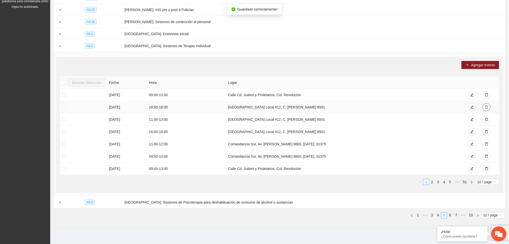
click at [486, 107] on icon "delete" at bounding box center [487, 107] width 4 height 4
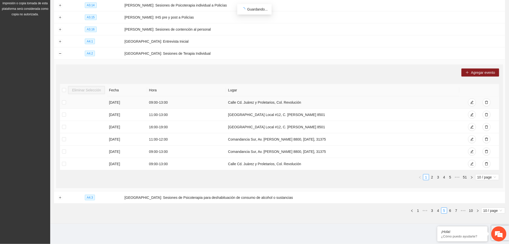
scroll to position [127, 0]
click at [487, 114] on icon "delete" at bounding box center [486, 114] width 3 height 3
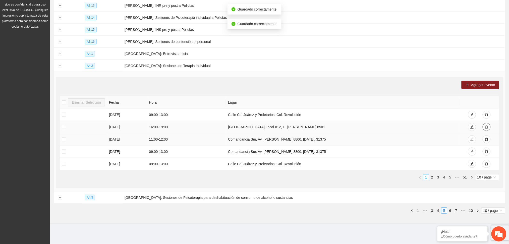
scroll to position [114, 0]
click at [486, 128] on icon "delete" at bounding box center [487, 127] width 4 height 4
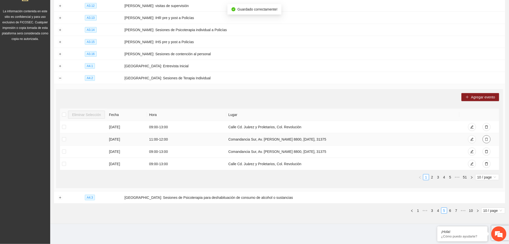
click at [487, 138] on icon "delete" at bounding box center [487, 140] width 4 height 4
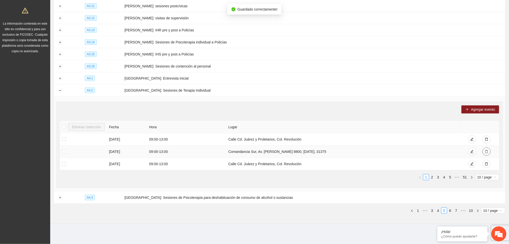
click at [485, 153] on icon "delete" at bounding box center [487, 152] width 4 height 4
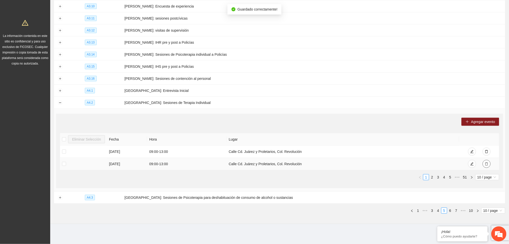
click at [487, 164] on icon "delete" at bounding box center [487, 164] width 4 height 4
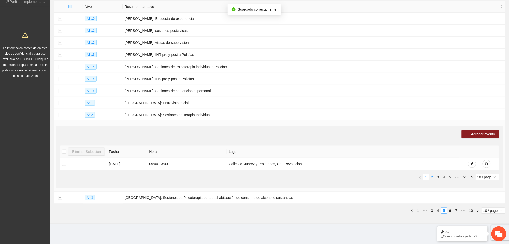
click at [432, 177] on link "2" at bounding box center [432, 177] width 6 height 6
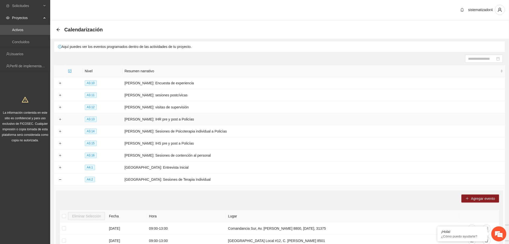
scroll to position [0, 0]
